Goal: Find specific page/section: Find specific page/section

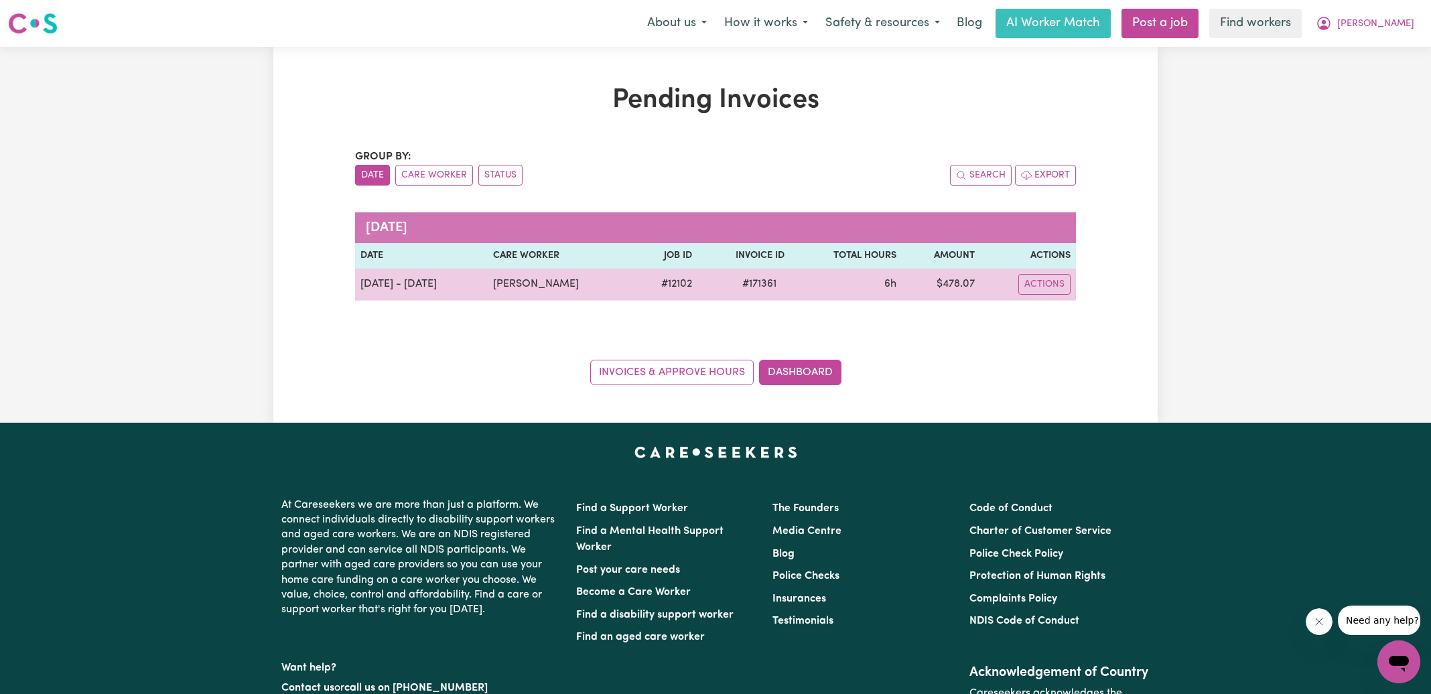
click at [751, 283] on span "# 171361" at bounding box center [759, 284] width 50 height 16
copy span "171361"
click at [959, 278] on td "$ 478.07" at bounding box center [941, 285] width 78 height 32
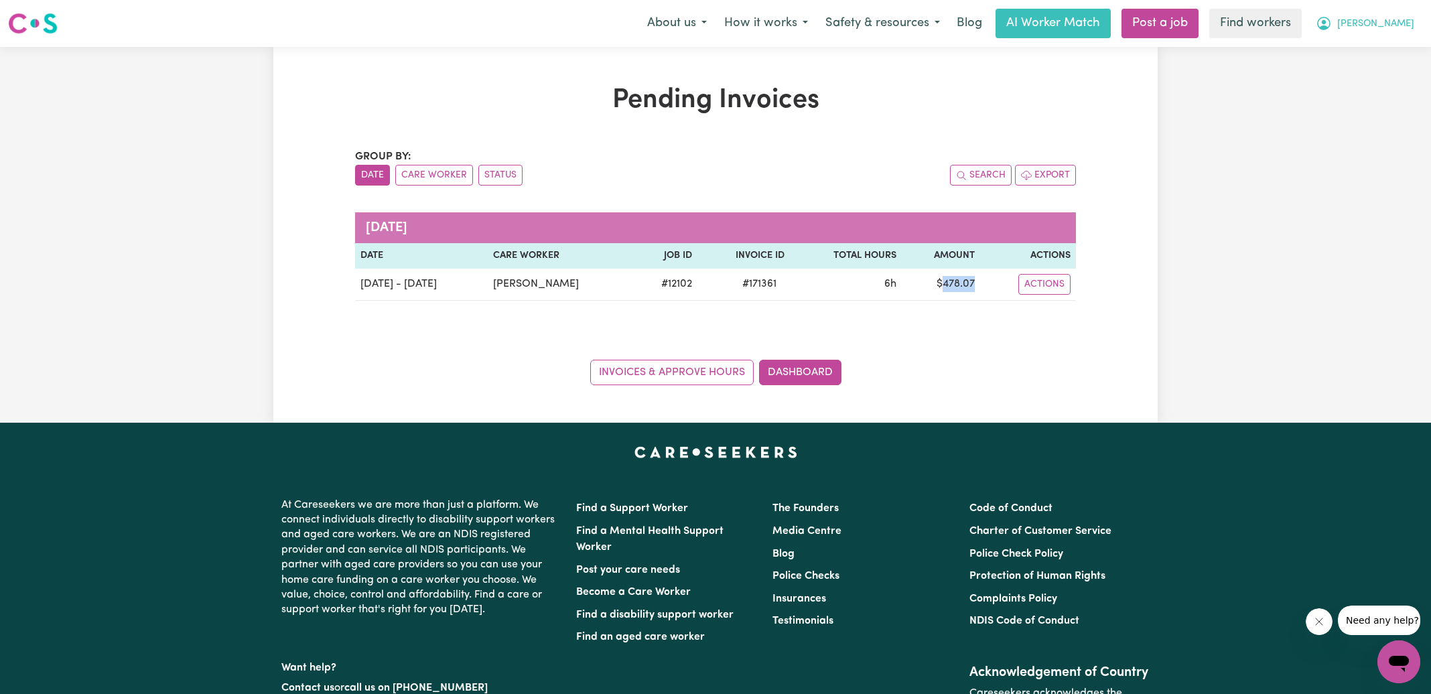
click at [1401, 16] on button "[PERSON_NAME]" at bounding box center [1365, 23] width 116 height 28
click at [1360, 70] on link "Logout" at bounding box center [1369, 76] width 106 height 25
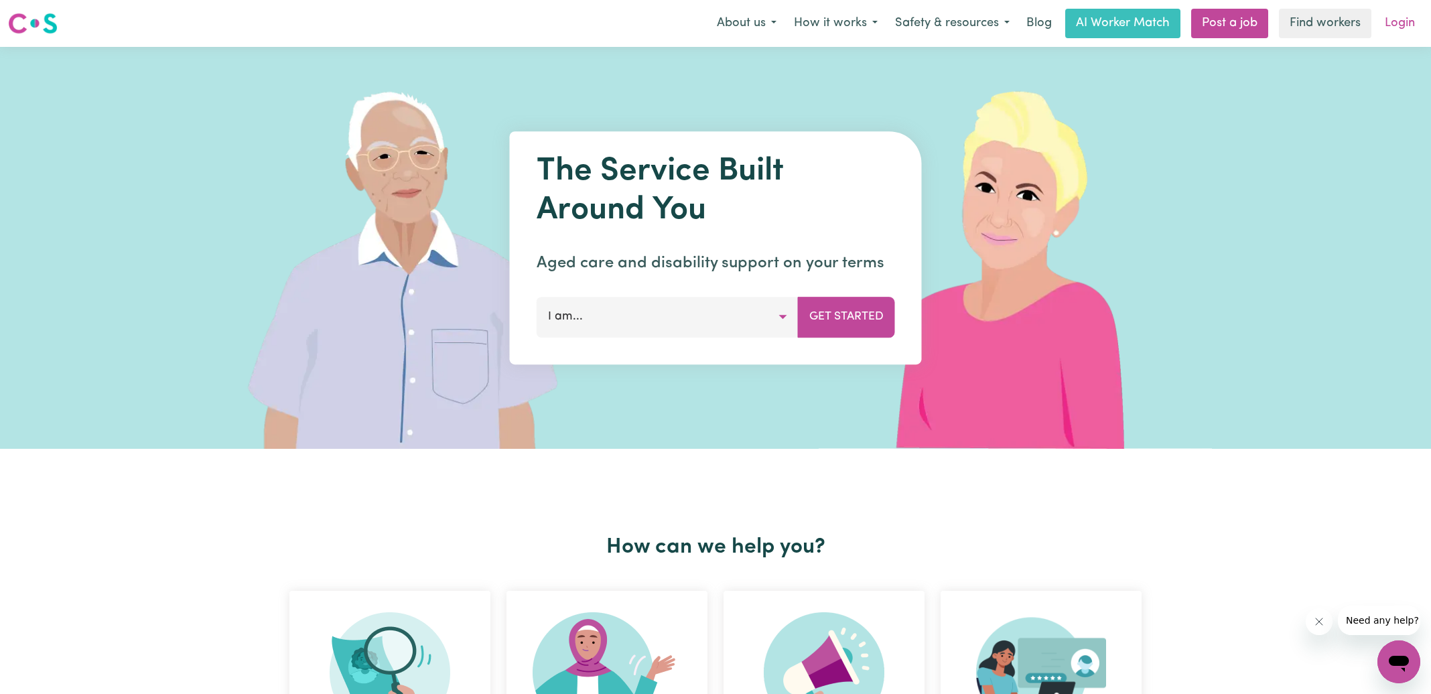
click at [1399, 25] on link "Login" at bounding box center [1400, 23] width 46 height 29
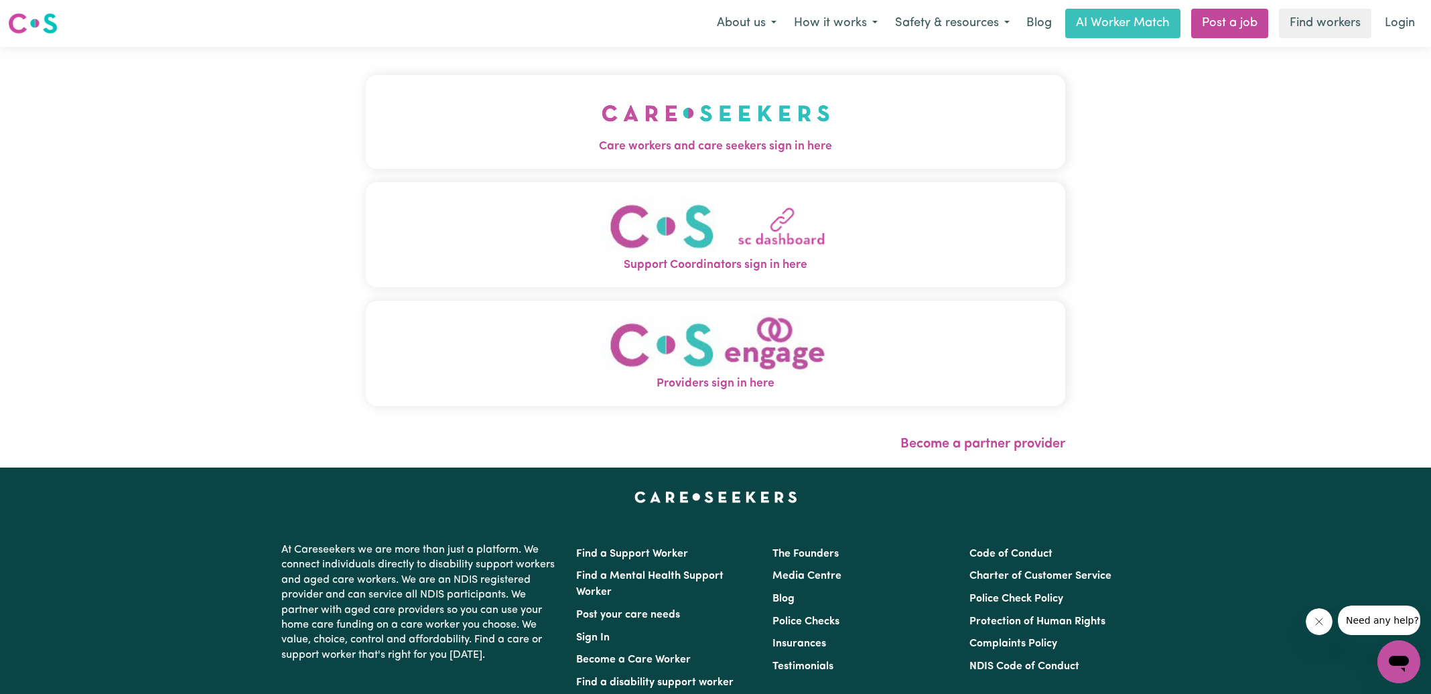
click at [501, 125] on button "Care workers and care seekers sign in here" at bounding box center [715, 122] width 699 height 94
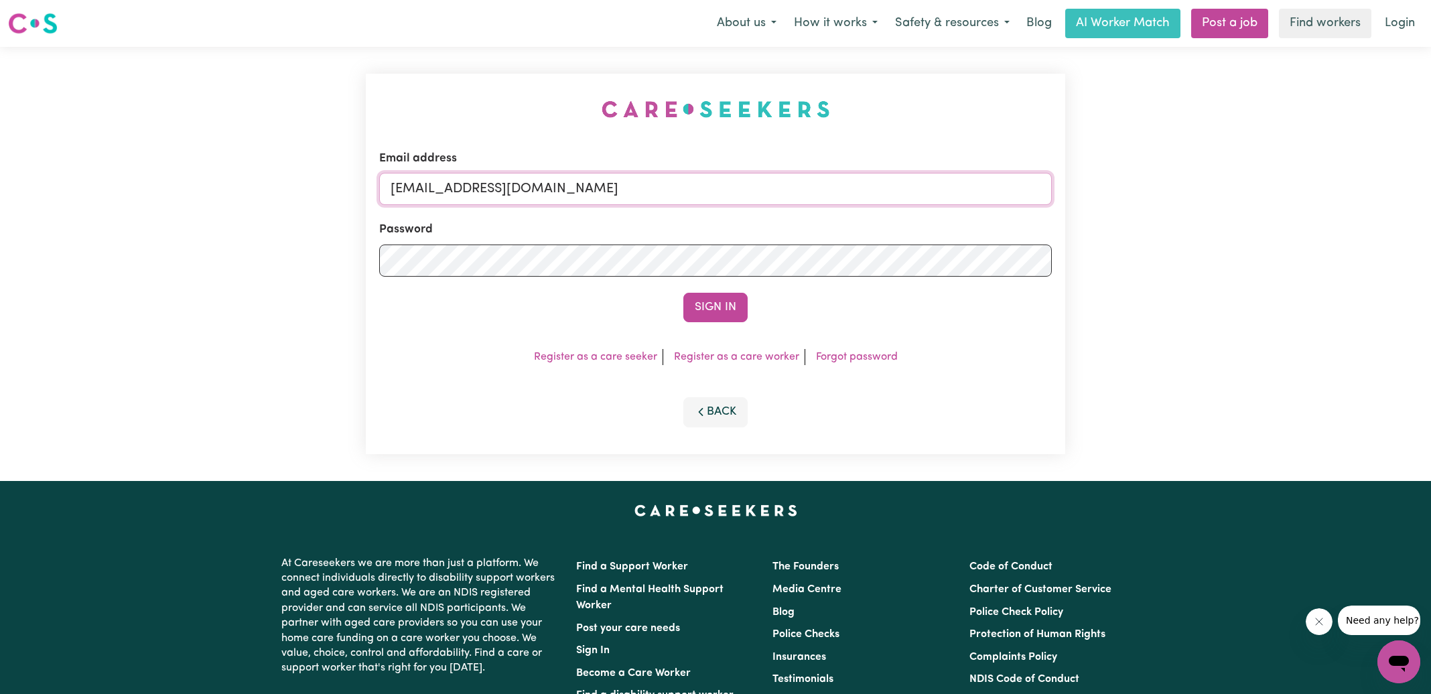
drag, startPoint x: 472, startPoint y: 188, endPoint x: 908, endPoint y: 191, distance: 436.1
click at [908, 191] on input "[EMAIL_ADDRESS][DOMAIN_NAME]" at bounding box center [715, 189] width 673 height 32
type input "[EMAIL_ADDRESS][DOMAIN_NAME]"
click at [683, 293] on button "Sign In" at bounding box center [715, 307] width 64 height 29
